Goal: Task Accomplishment & Management: Complete application form

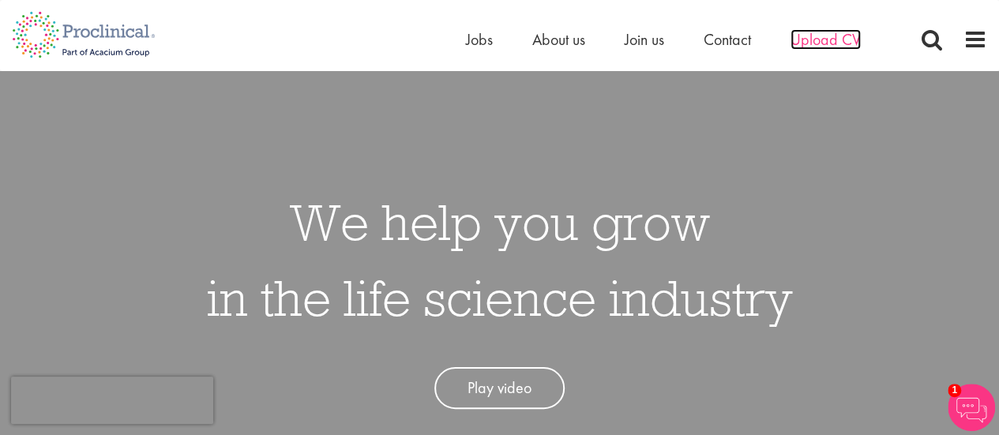
click at [813, 42] on span "Upload CV" at bounding box center [825, 39] width 70 height 21
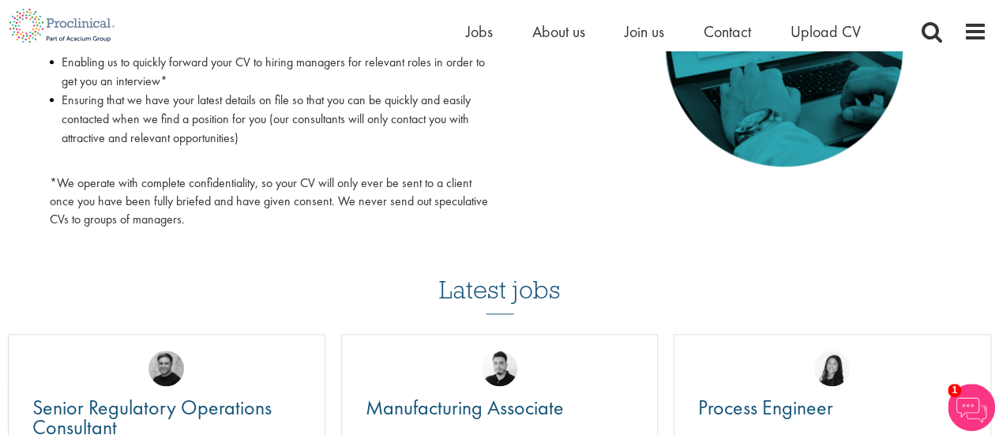
scroll to position [237, 0]
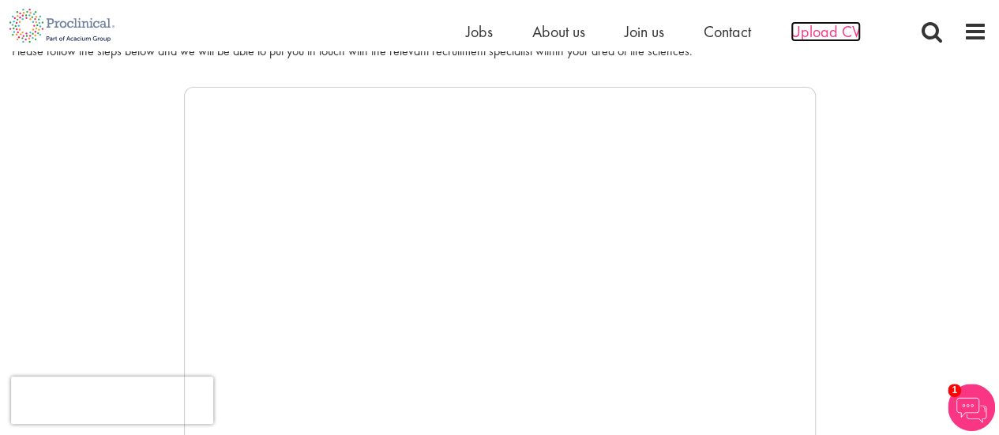
click at [845, 28] on span "Upload CV" at bounding box center [825, 31] width 70 height 21
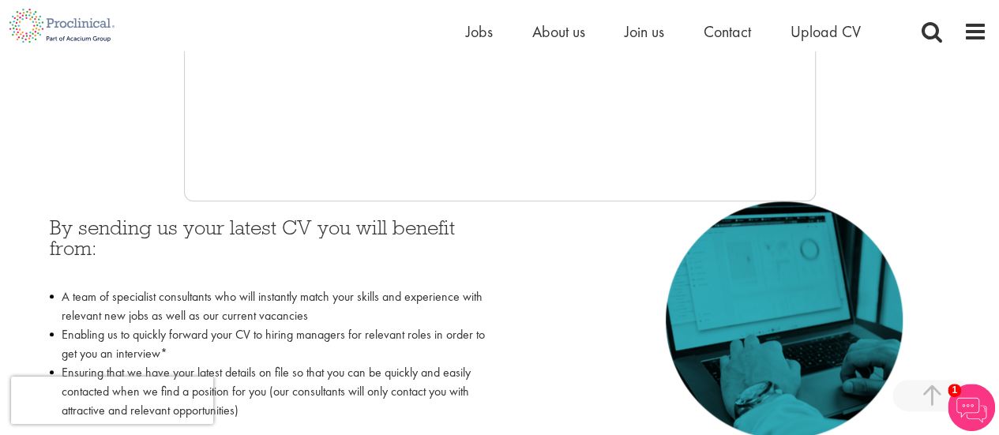
scroll to position [632, 0]
